Goal: Transaction & Acquisition: Purchase product/service

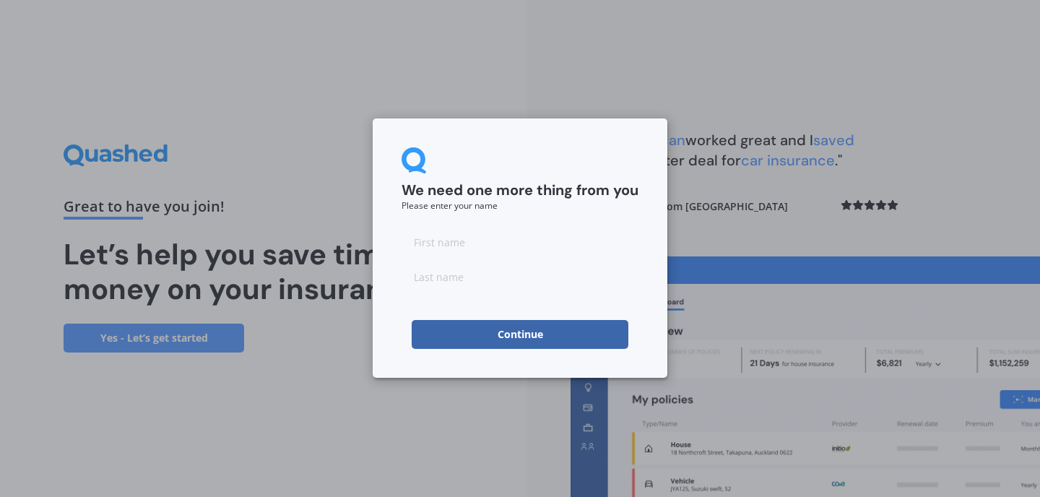
click at [451, 238] on input at bounding box center [519, 241] width 237 height 29
type input "[PERSON_NAME]"
click at [458, 277] on input at bounding box center [519, 276] width 237 height 29
type input "[PERSON_NAME]"
click at [500, 339] on button "Continue" at bounding box center [520, 334] width 217 height 29
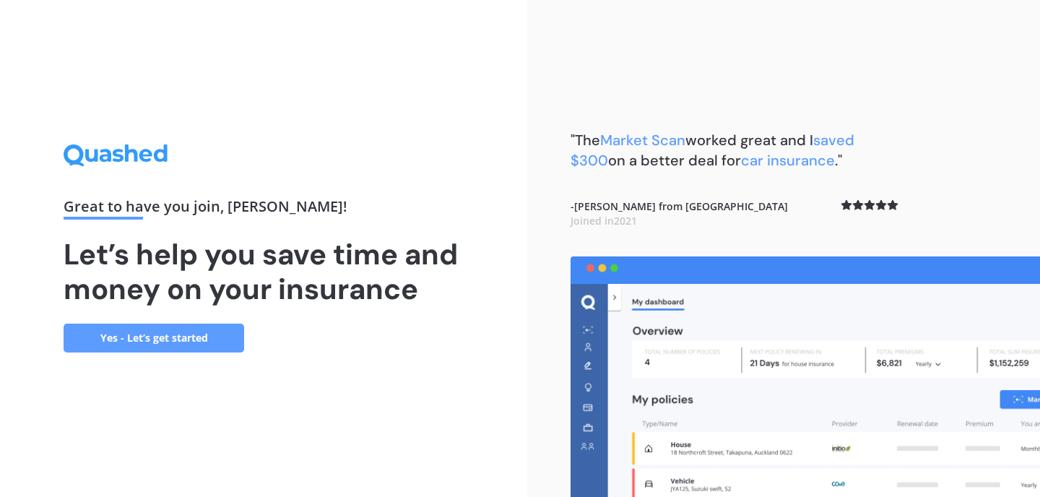
click at [170, 340] on link "Yes - Let’s get started" at bounding box center [154, 337] width 181 height 29
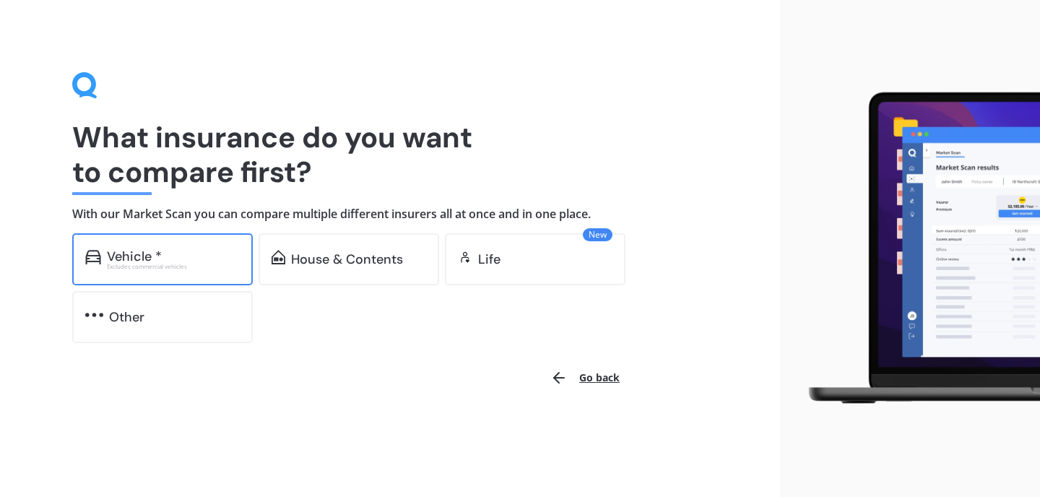
click at [160, 271] on div "Vehicle * Excludes commercial vehicles" at bounding box center [162, 259] width 181 height 52
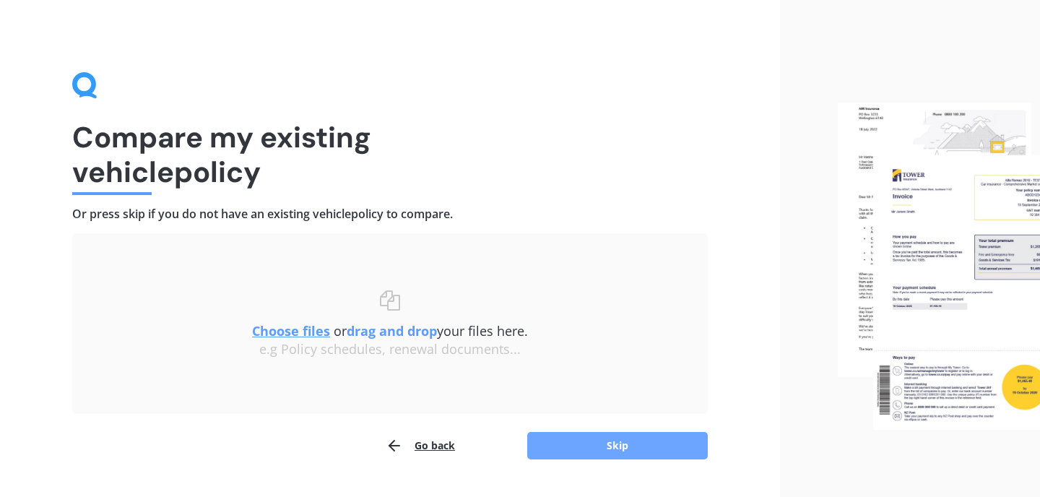
click at [642, 452] on button "Skip" at bounding box center [617, 445] width 181 height 27
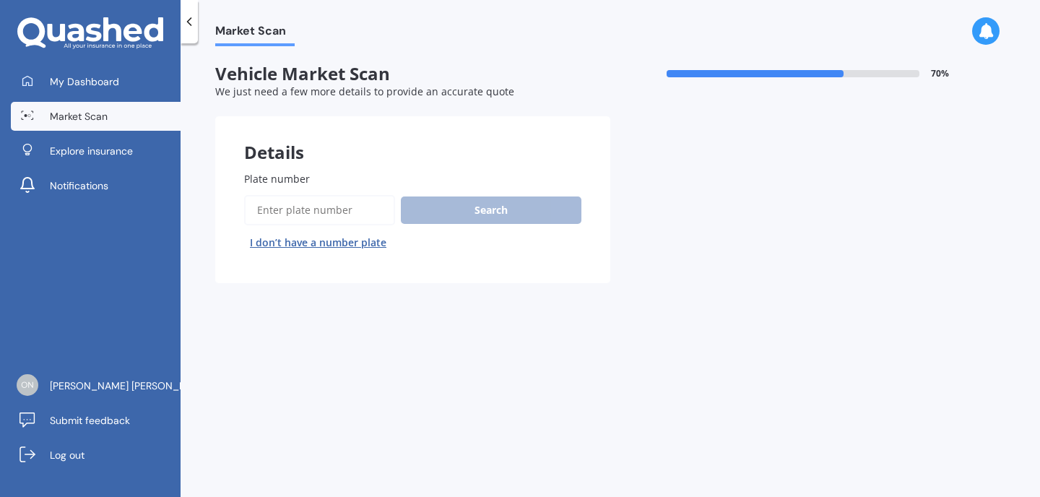
click at [289, 210] on input "Plate number" at bounding box center [319, 210] width 151 height 30
type input "emh759"
click at [0, 0] on button "Next" at bounding box center [0, 0] width 0 height 0
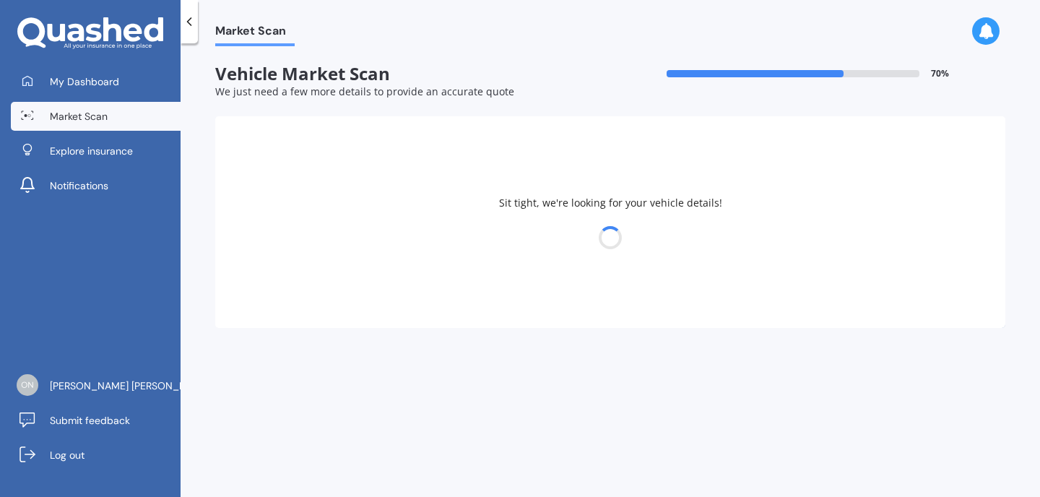
select select "HONDA"
select select "JAZZ"
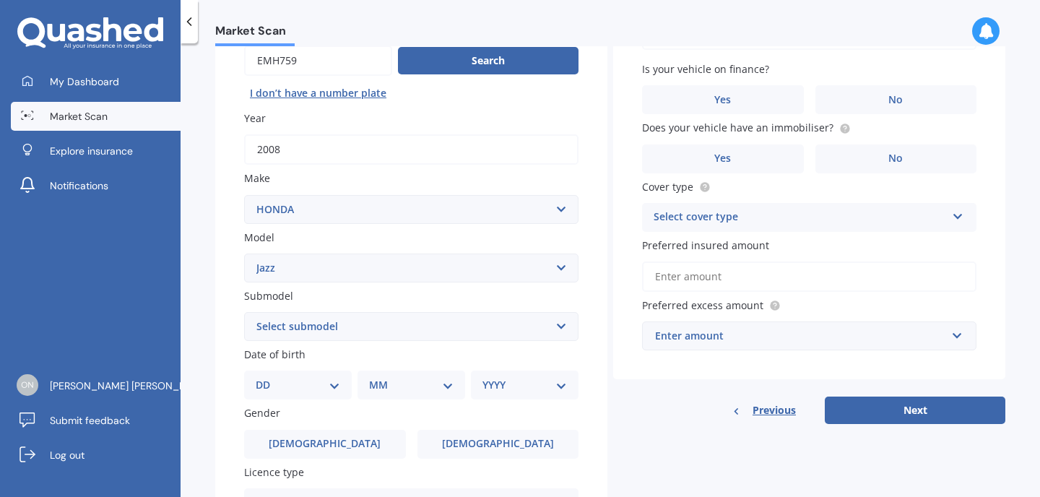
scroll to position [184, 0]
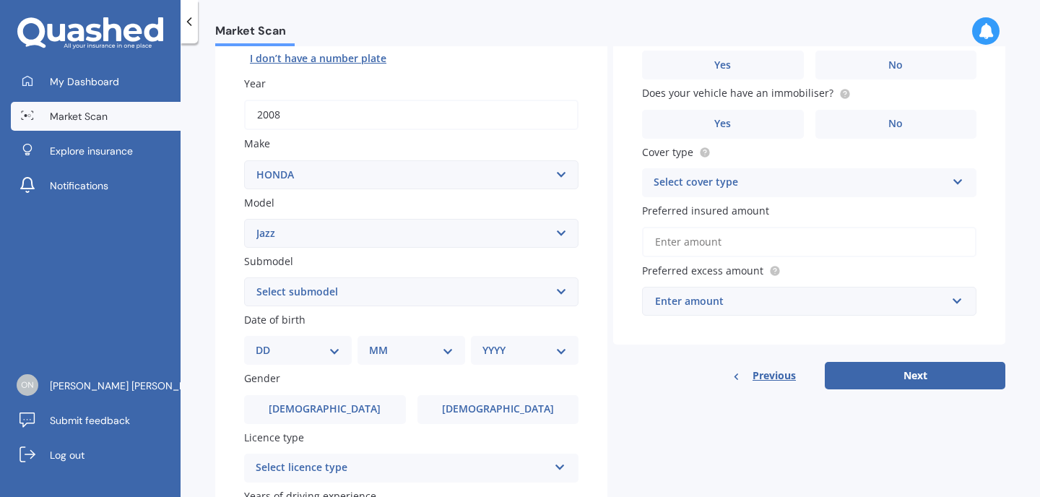
click at [275, 302] on select "Select submodel (all other) 1.3 1.5 Sports Crosstar 1.5P Hatchback RS S" at bounding box center [411, 291] width 334 height 29
select select "1.5 SPORTS"
click at [244, 279] on select "Select submodel (all other) 1.3 1.5 Sports Crosstar 1.5P Hatchback RS S" at bounding box center [411, 291] width 334 height 29
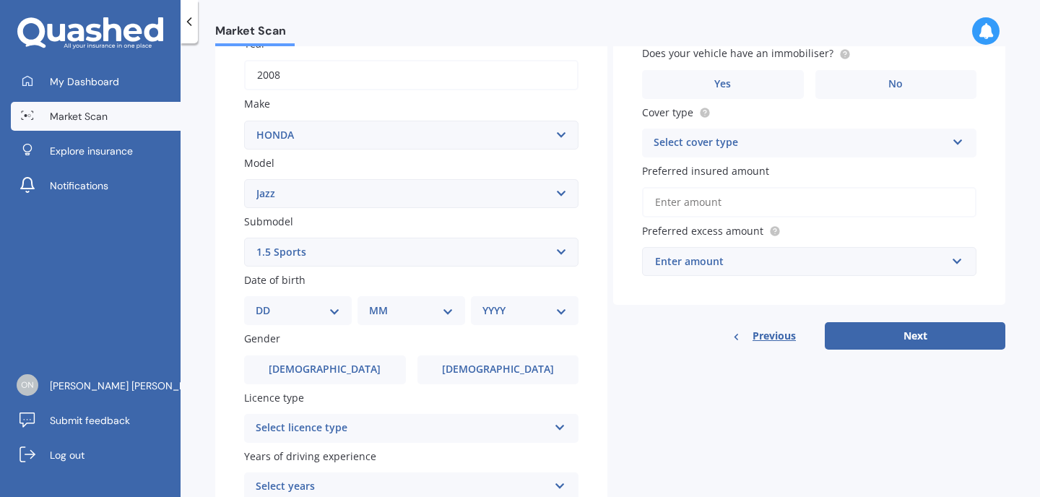
scroll to position [227, 0]
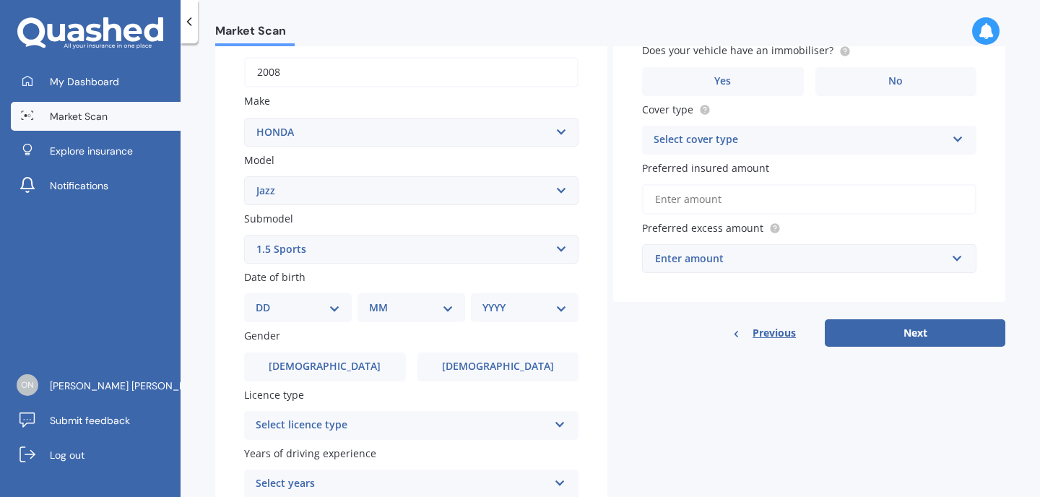
click at [272, 320] on div "DD 01 02 03 04 05 06 07 08 09 10 11 12 13 14 15 16 17 18 19 20 21 22 23 24 25 2…" at bounding box center [298, 307] width 108 height 29
click at [275, 300] on div "DD 01 02 03 04 05 06 07 08 09 10 11 12 13 14 15 16 17 18 19 20 21 22 23 24 25 2…" at bounding box center [298, 307] width 108 height 29
click at [331, 312] on select "DD 01 02 03 04 05 06 07 08 09 10 11 12 13 14 15 16 17 18 19 20 21 22 23 24 25 2…" at bounding box center [298, 308] width 84 height 16
select select "19"
click at [267, 302] on select "DD 01 02 03 04 05 06 07 08 09 10 11 12 13 14 15 16 17 18 19 20 21 22 23 24 25 2…" at bounding box center [298, 308] width 84 height 16
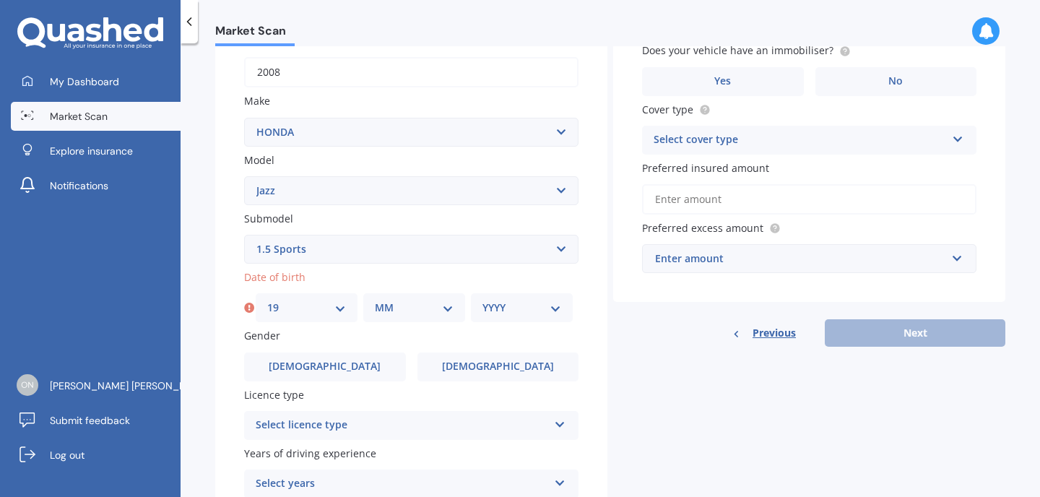
click at [438, 305] on select "MM 01 02 03 04 05 06 07 08 09 10 11 12" at bounding box center [414, 308] width 79 height 16
select select "03"
click at [375, 302] on select "MM 01 02 03 04 05 06 07 08 09 10 11 12" at bounding box center [414, 308] width 79 height 16
click at [490, 316] on select "YYYY 2025 2024 2023 2022 2021 2020 2019 2018 2017 2016 2015 2014 2013 2012 2011…" at bounding box center [521, 308] width 79 height 16
select select "2000"
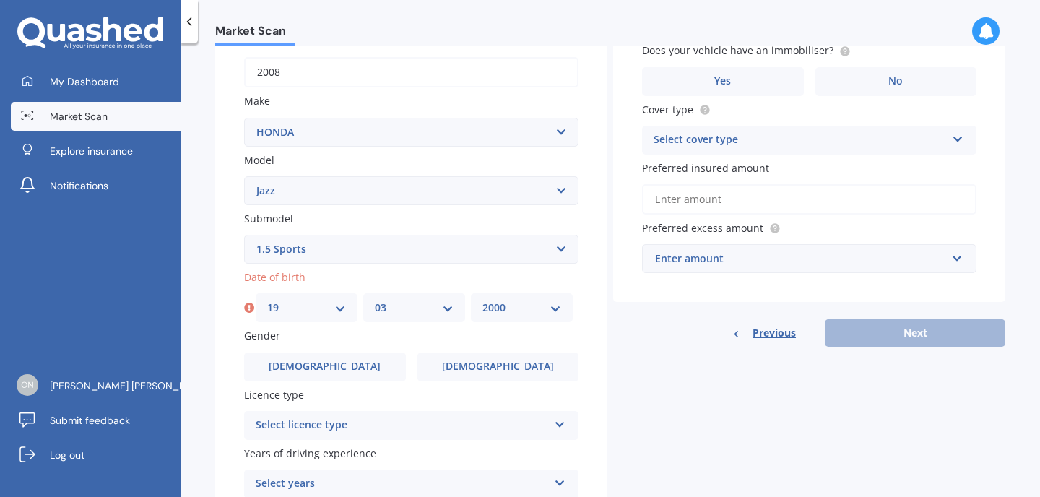
click at [482, 302] on select "YYYY 2025 2024 2023 2022 2021 2020 2019 2018 2017 2016 2015 2014 2013 2012 2011…" at bounding box center [521, 308] width 79 height 16
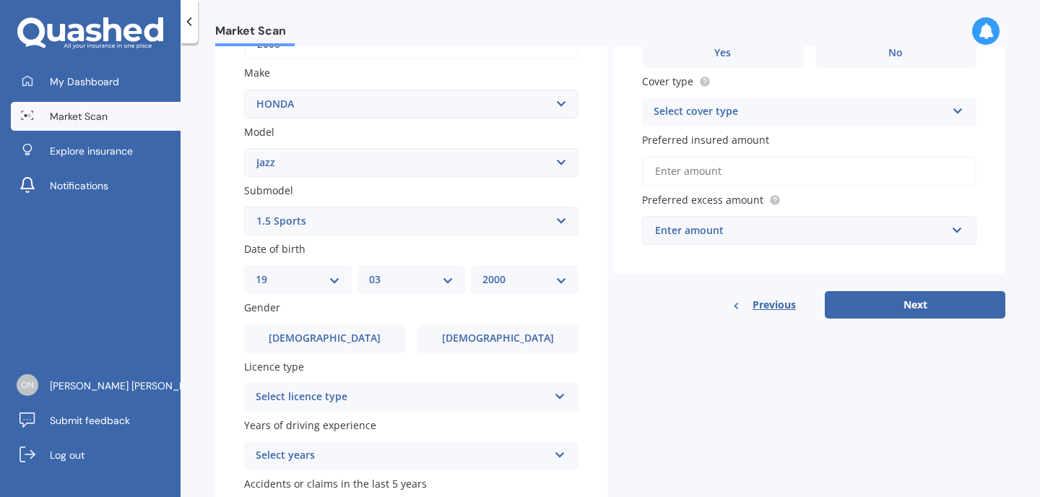
scroll to position [269, 0]
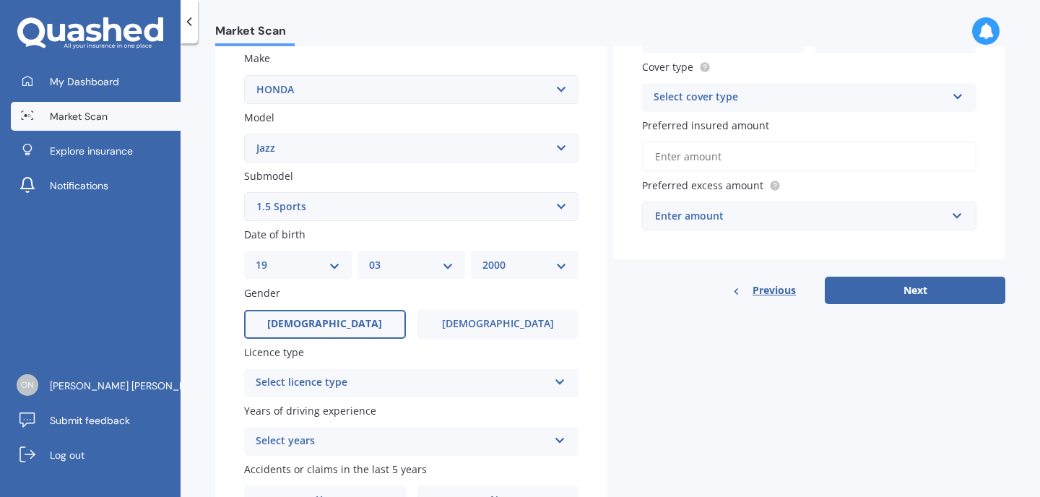
click at [337, 331] on label "[DEMOGRAPHIC_DATA]" at bounding box center [325, 324] width 162 height 29
click at [0, 0] on input "[DEMOGRAPHIC_DATA]" at bounding box center [0, 0] width 0 height 0
click at [342, 382] on div "Select licence type" at bounding box center [402, 382] width 292 height 17
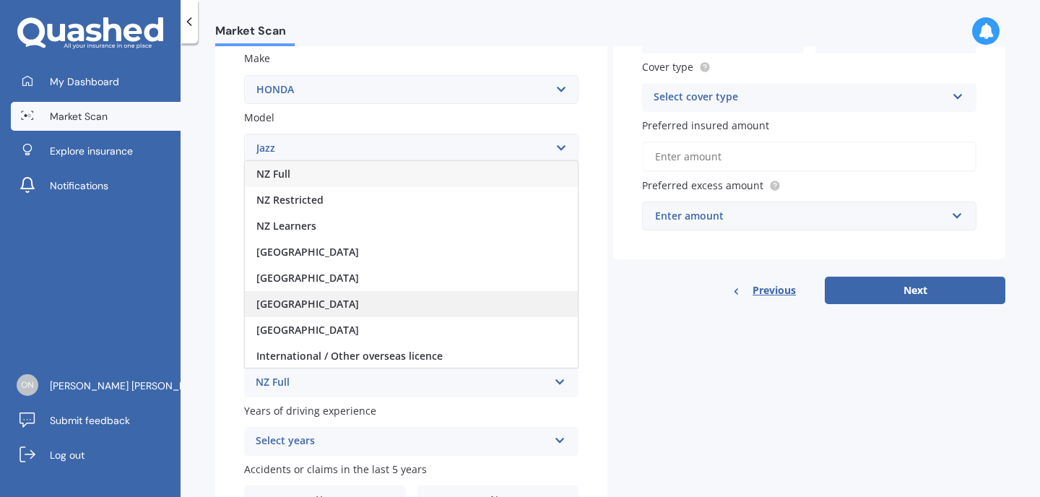
click at [284, 308] on span "[GEOGRAPHIC_DATA]" at bounding box center [307, 304] width 103 height 14
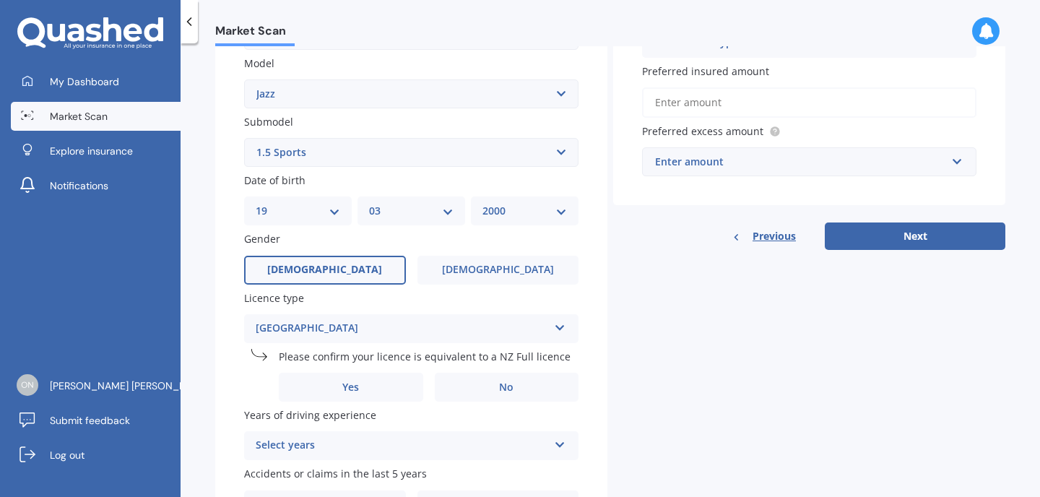
scroll to position [336, 0]
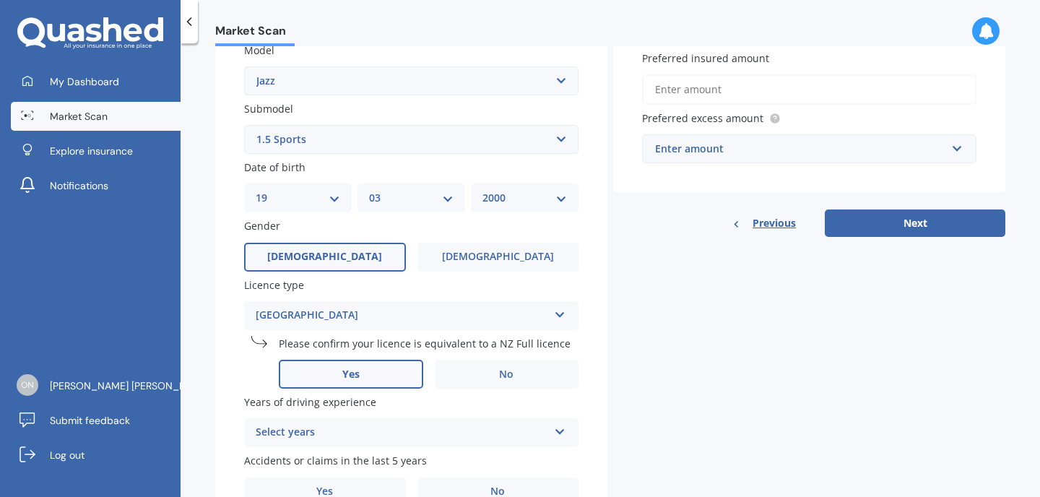
click at [370, 378] on label "Yes" at bounding box center [351, 374] width 144 height 29
click at [0, 0] on input "Yes" at bounding box center [0, 0] width 0 height 0
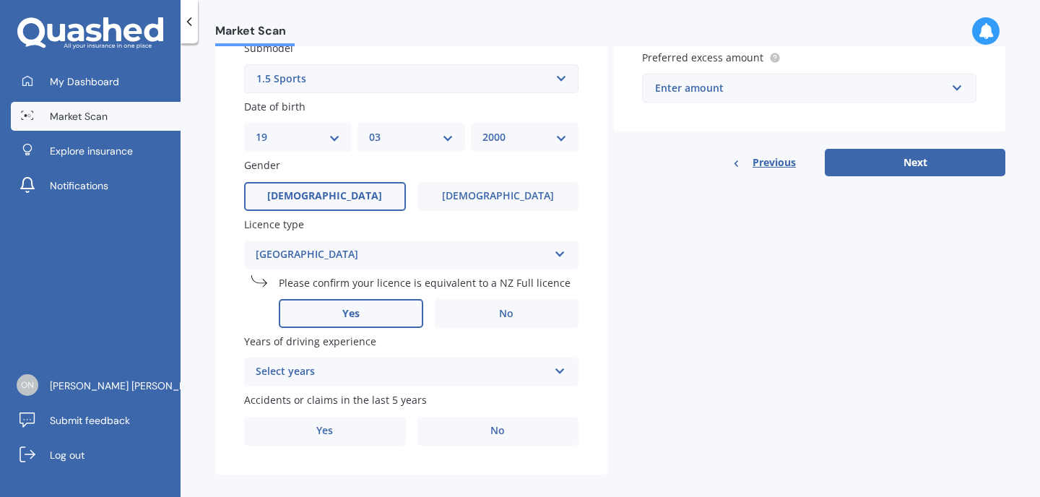
scroll to position [416, 0]
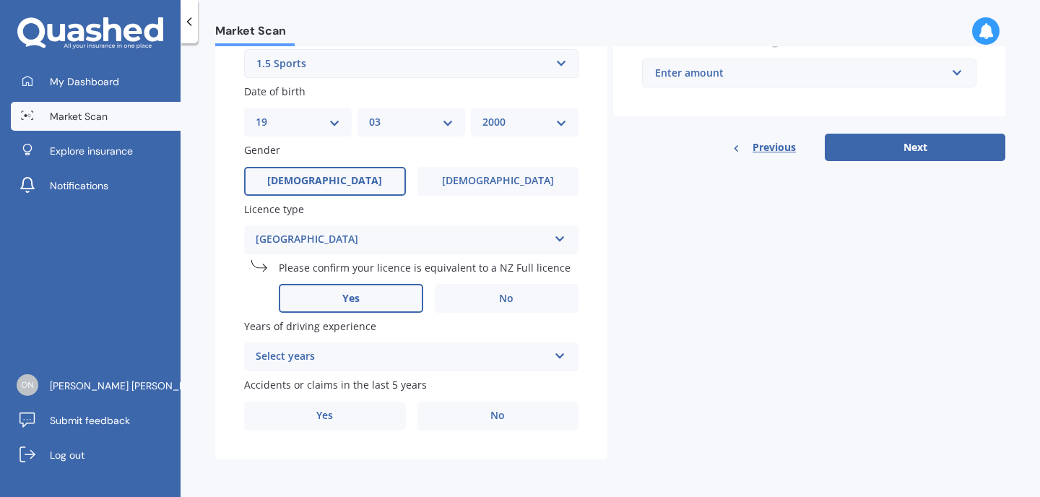
click at [287, 362] on div "Select years" at bounding box center [402, 356] width 292 height 17
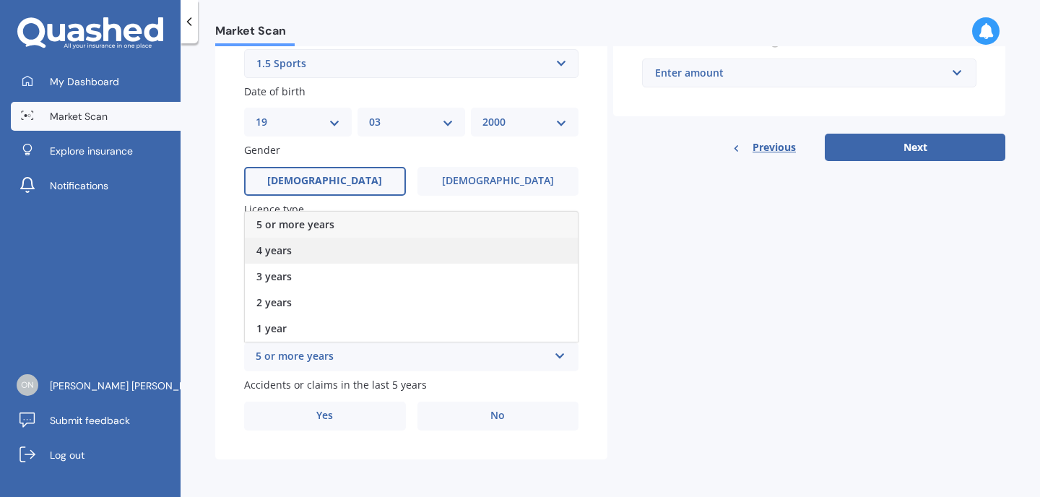
click at [284, 246] on span "4 years" at bounding box center [273, 250] width 35 height 14
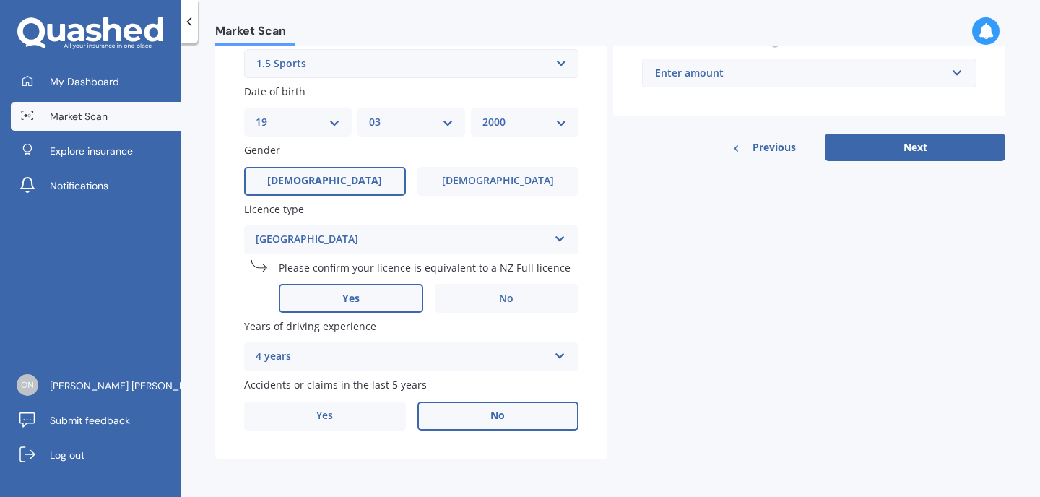
click at [464, 410] on label "No" at bounding box center [498, 415] width 162 height 29
click at [0, 0] on input "No" at bounding box center [0, 0] width 0 height 0
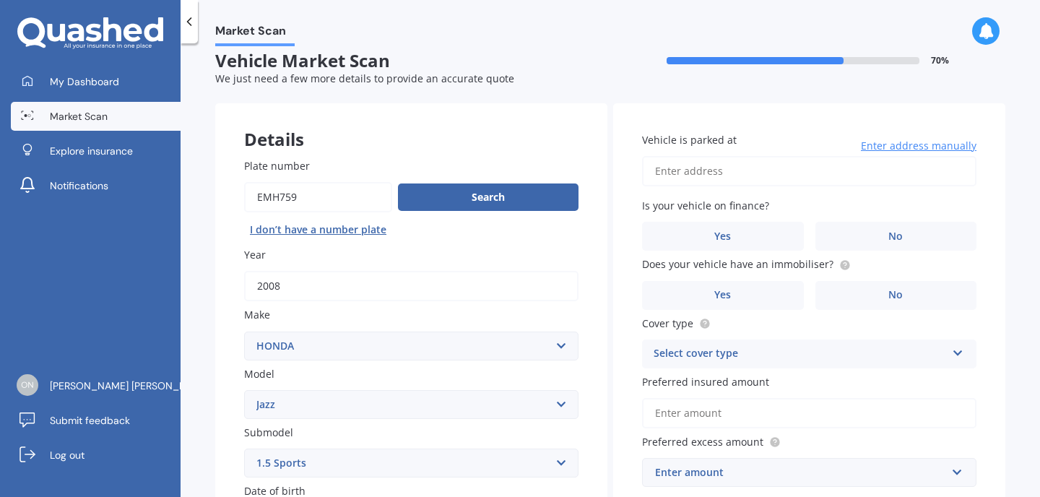
scroll to position [6, 0]
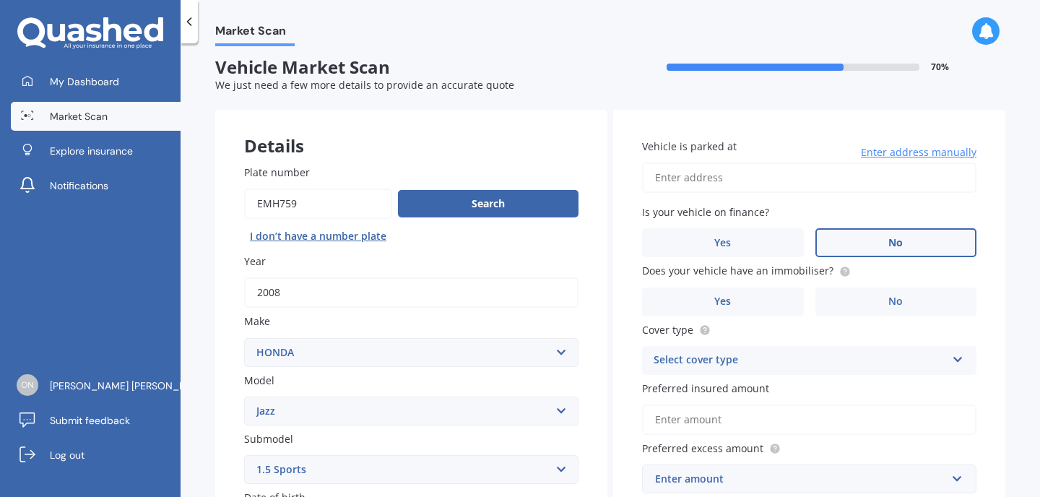
click at [847, 235] on label "No" at bounding box center [896, 242] width 162 height 29
click at [0, 0] on input "No" at bounding box center [0, 0] width 0 height 0
click at [691, 176] on input "Vehicle is parked at" at bounding box center [809, 177] width 334 height 30
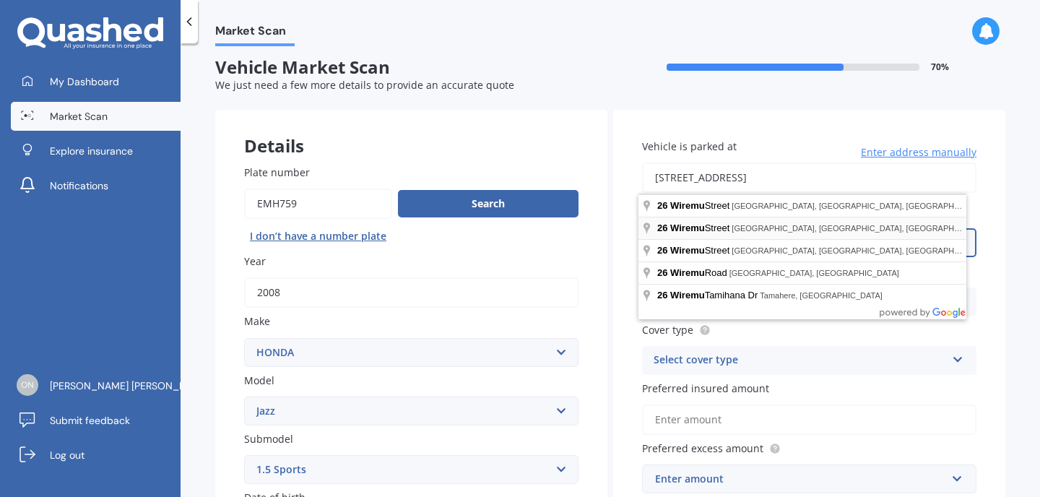
type input "[STREET_ADDRESS]"
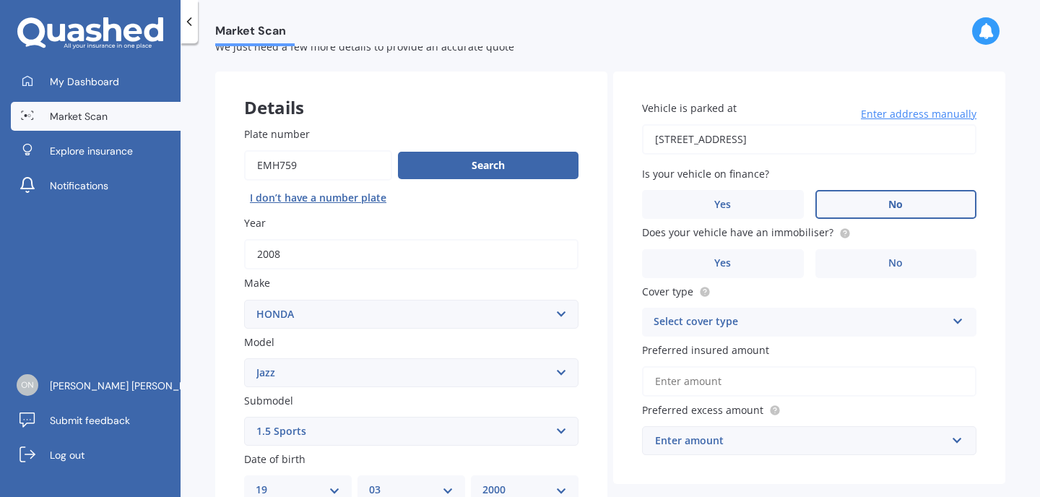
scroll to position [61, 0]
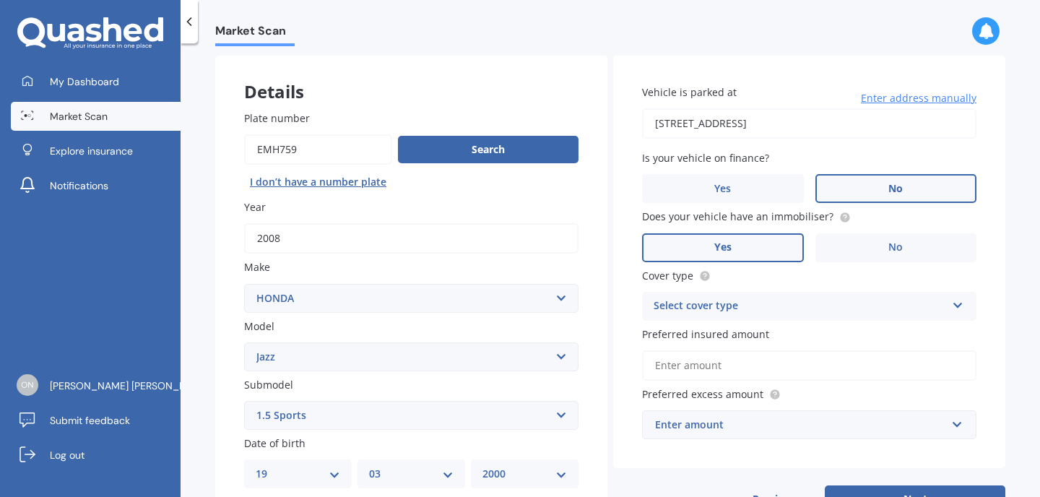
click at [750, 248] on label "Yes" at bounding box center [723, 247] width 162 height 29
click at [0, 0] on input "Yes" at bounding box center [0, 0] width 0 height 0
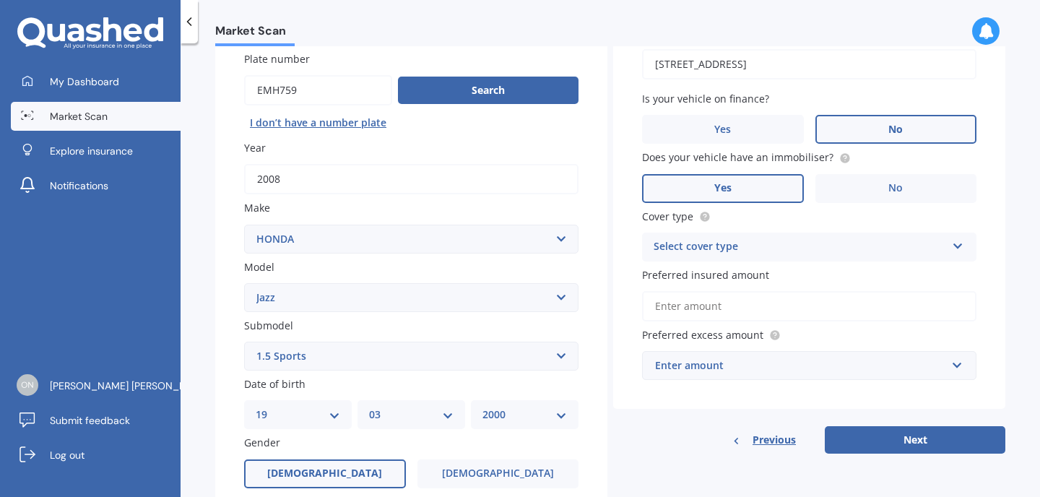
scroll to position [136, 0]
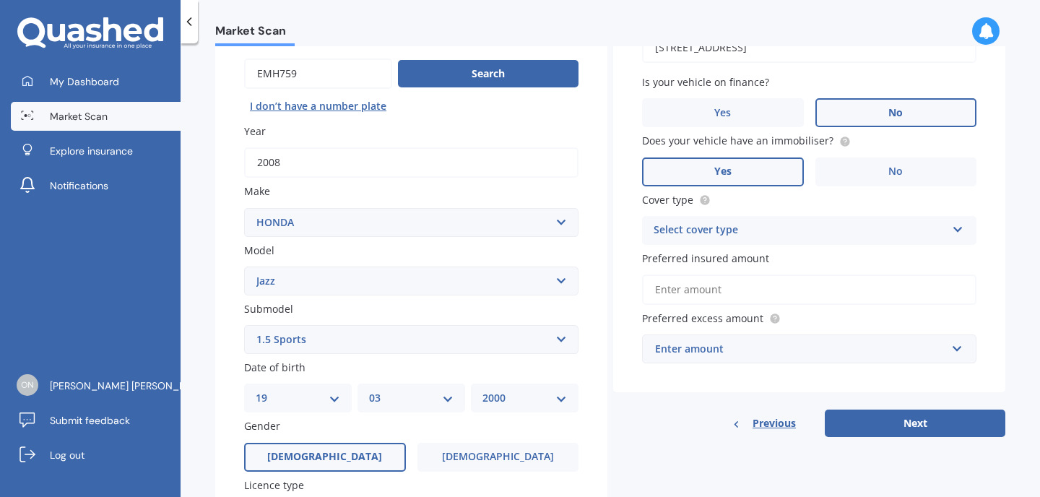
click at [675, 225] on div "Select cover type" at bounding box center [799, 230] width 292 height 17
click at [683, 265] on span "Comprehensive" at bounding box center [692, 258] width 77 height 14
click at [679, 291] on input "Preferred insured amount" at bounding box center [809, 289] width 334 height 30
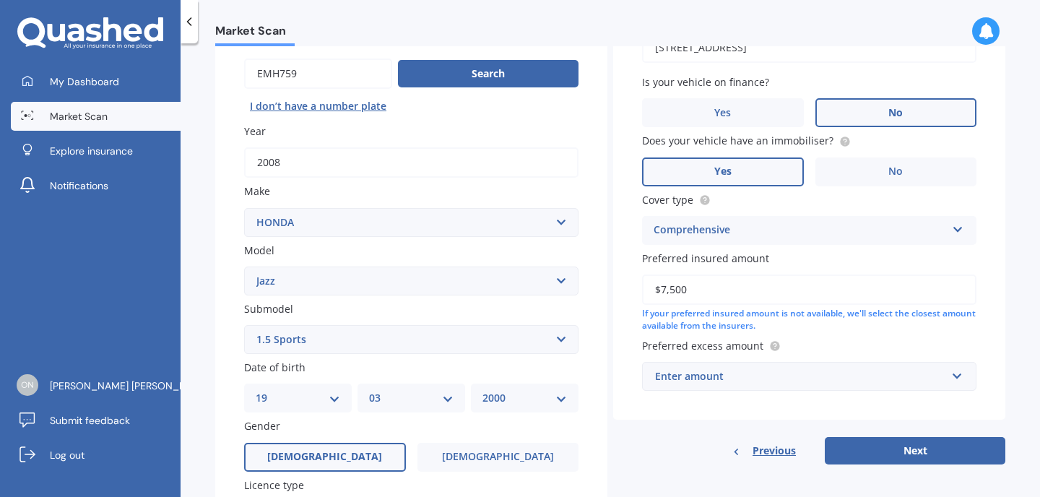
type input "$7,500"
click at [716, 389] on input "text" at bounding box center [803, 375] width 321 height 27
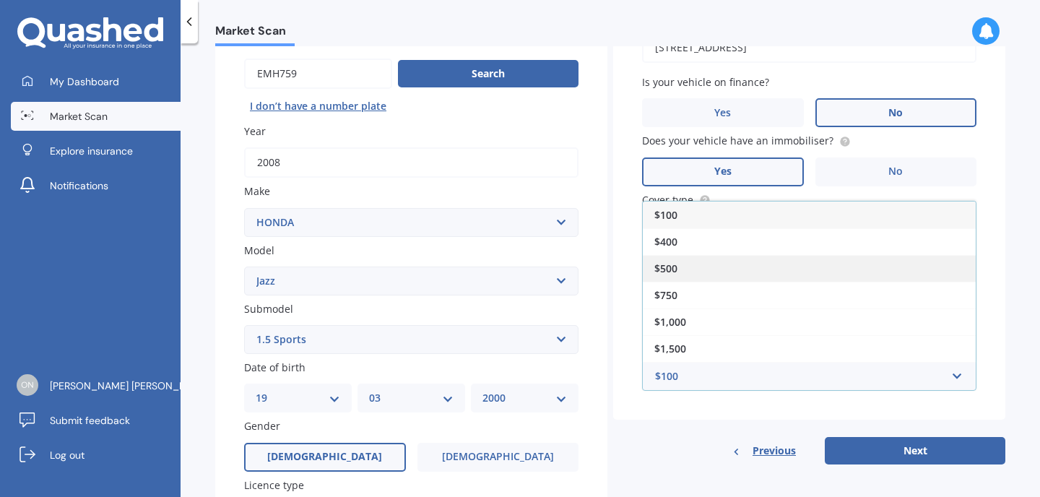
click at [682, 277] on div "$500" at bounding box center [809, 268] width 333 height 27
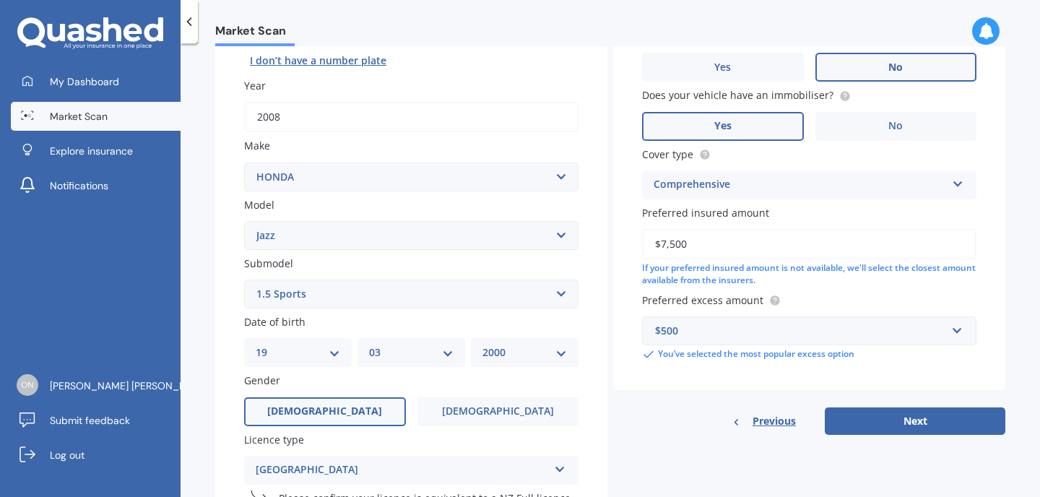
scroll to position [208, 0]
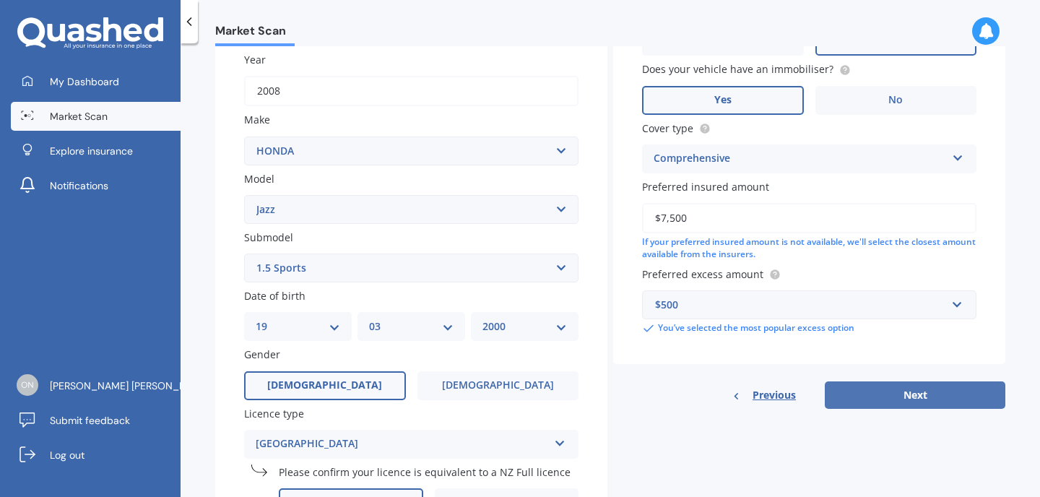
click at [879, 391] on button "Next" at bounding box center [915, 394] width 181 height 27
select select "19"
select select "03"
select select "2000"
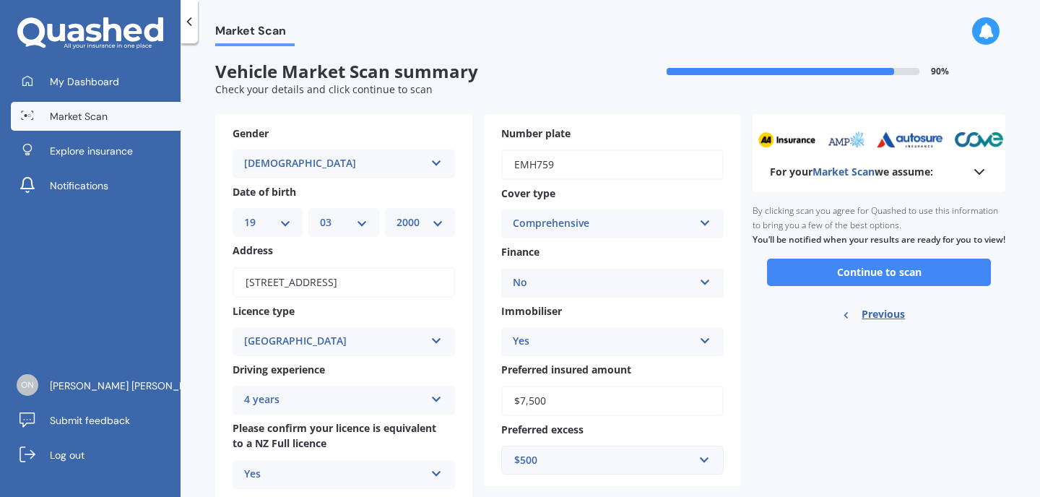
scroll to position [0, 0]
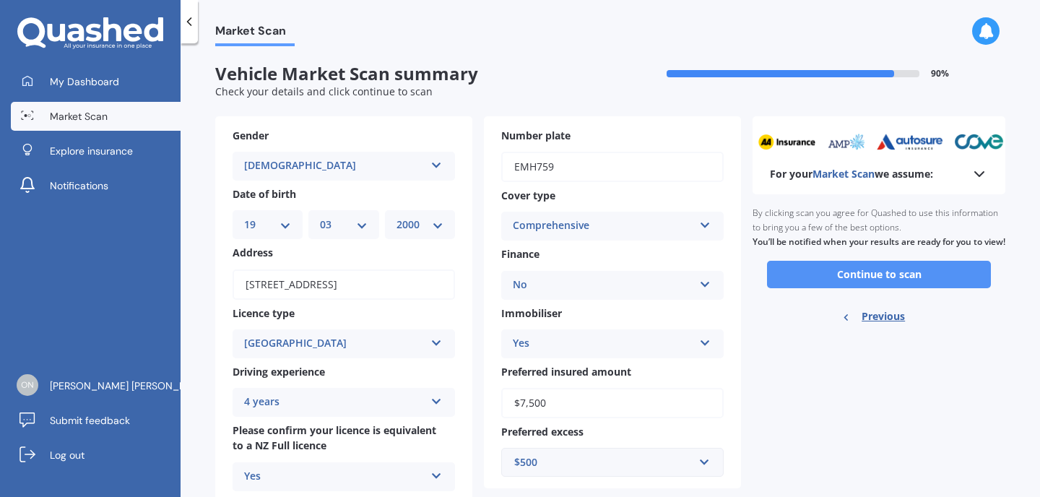
click at [838, 288] on button "Continue to scan" at bounding box center [879, 274] width 224 height 27
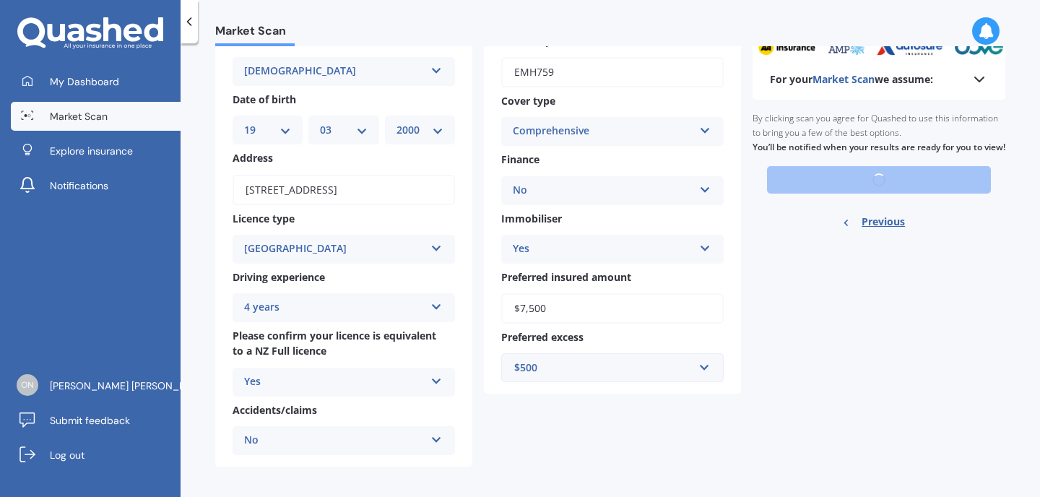
scroll to position [104, 0]
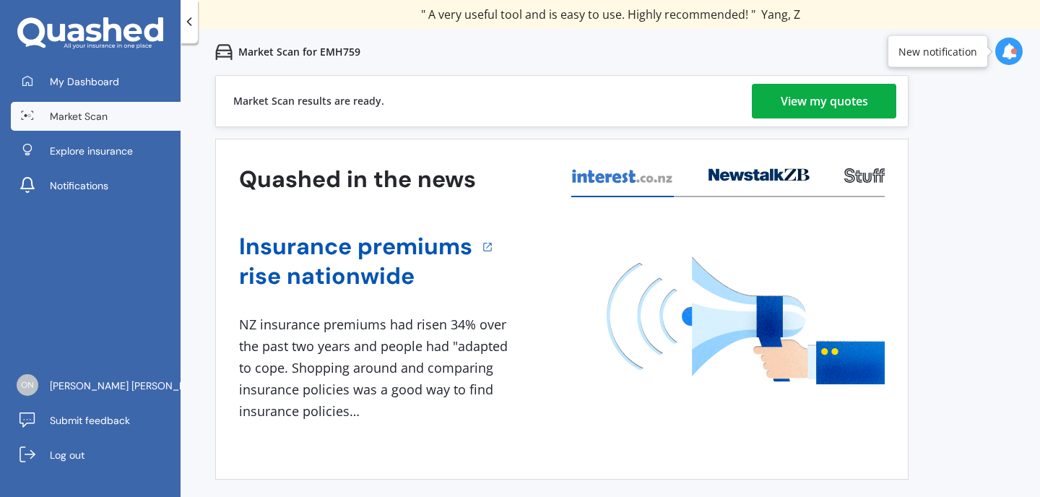
click at [781, 96] on div "View my quotes" at bounding box center [824, 101] width 87 height 35
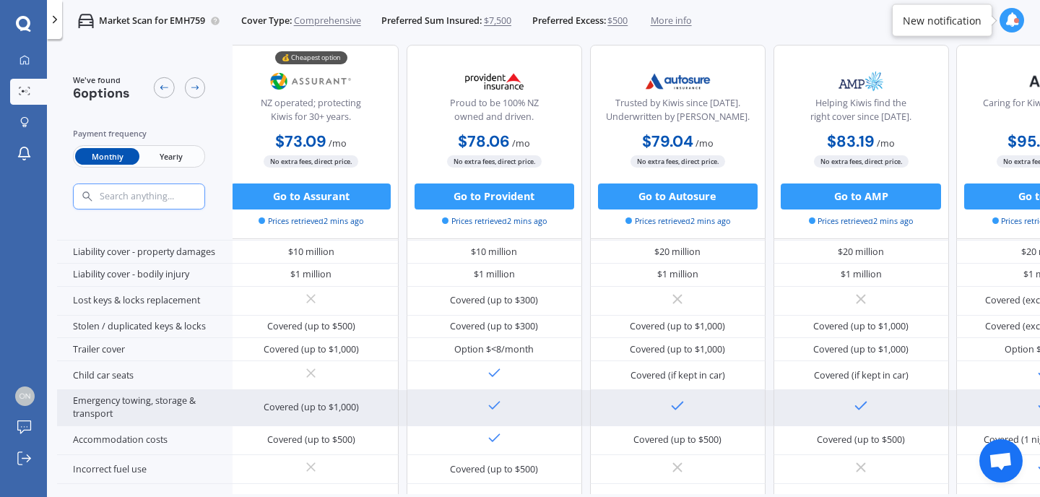
scroll to position [159, 0]
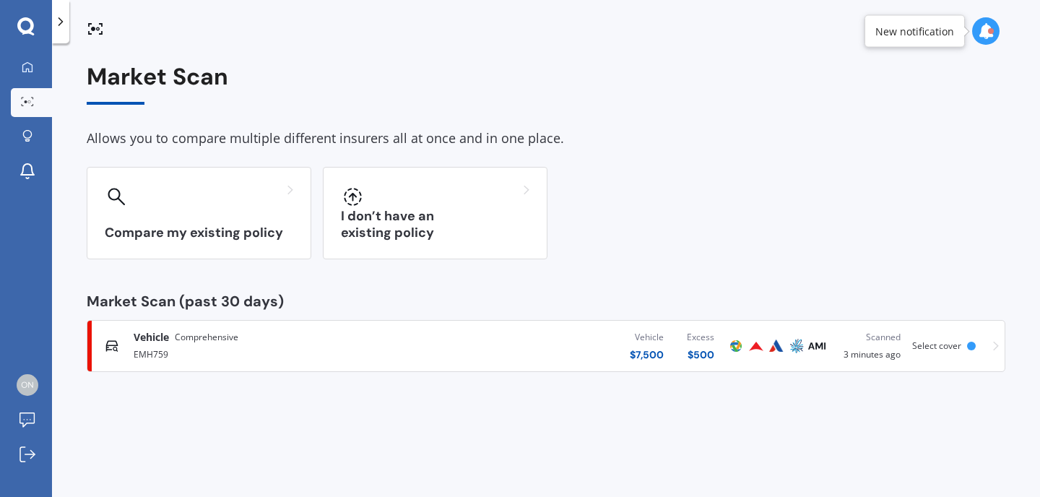
click at [994, 347] on icon at bounding box center [996, 346] width 6 height 10
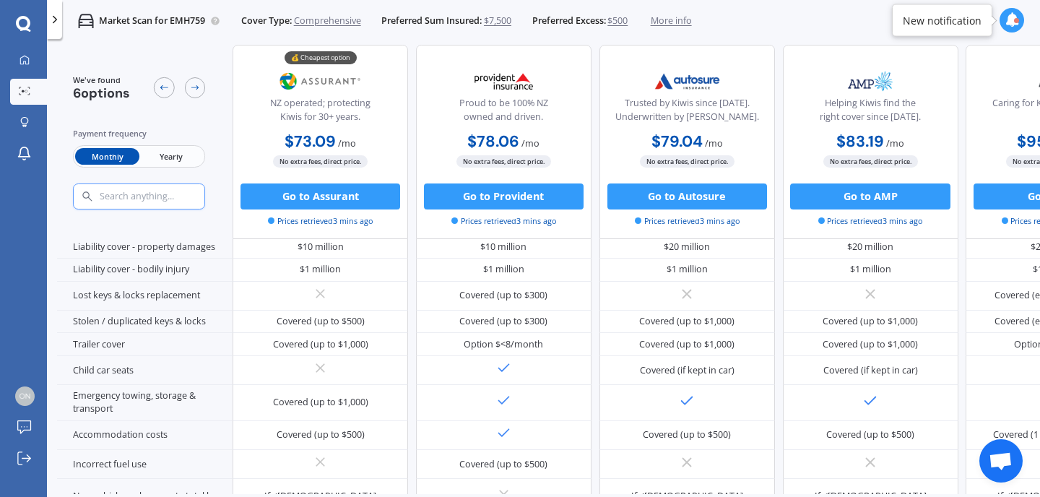
scroll to position [167, 0]
